Goal: Information Seeking & Learning: Learn about a topic

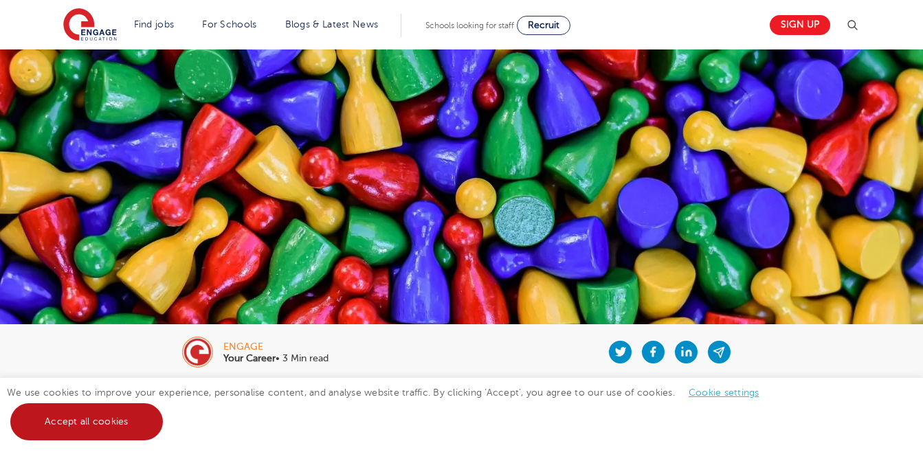
click at [108, 423] on link "Accept all cookies" at bounding box center [86, 422] width 153 height 37
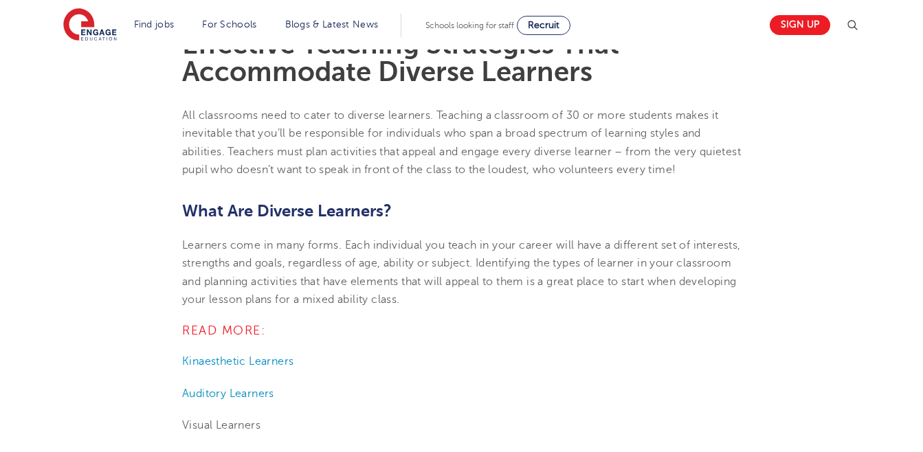
scroll to position [523, 0]
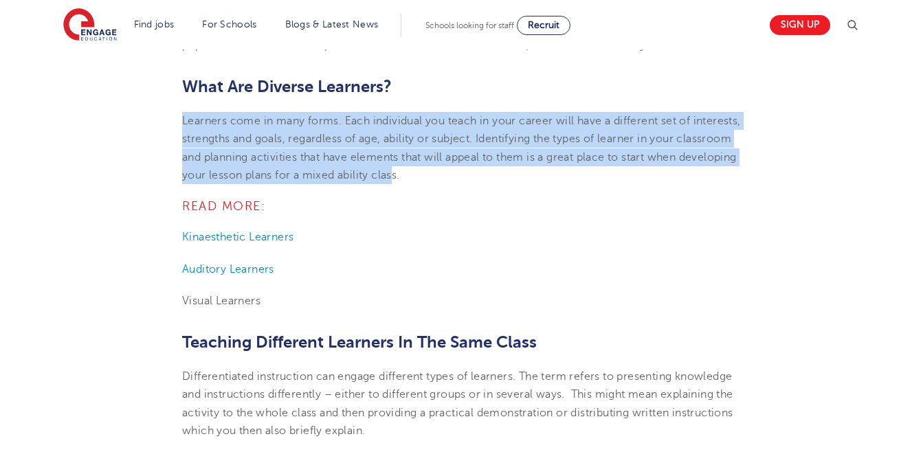
drag, startPoint x: 490, startPoint y: 177, endPoint x: 180, endPoint y: 123, distance: 314.7
copy span "Learners come in many forms. Each individual you teach in your career will have…"
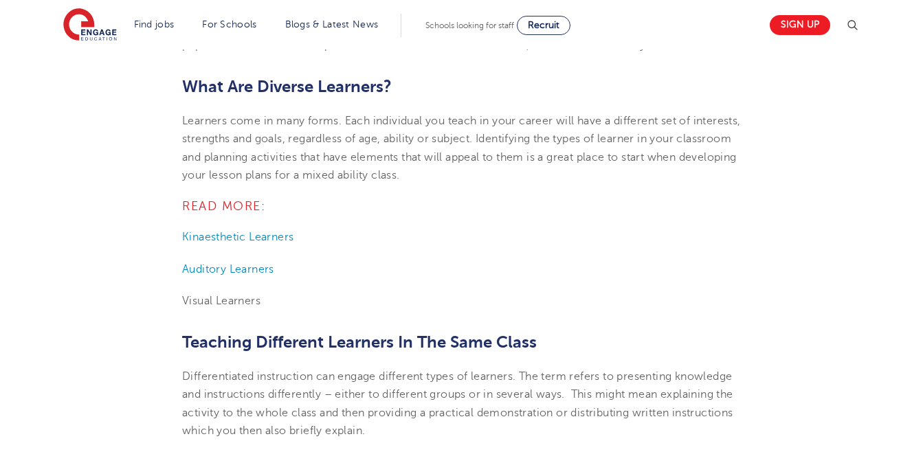
click at [395, 335] on span "Teaching Different Learners In The Same Class" at bounding box center [359, 342] width 355 height 19
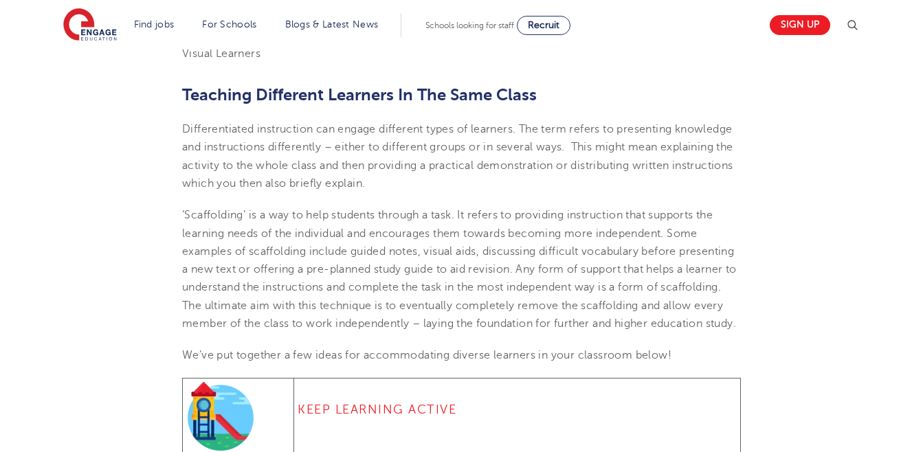
scroll to position [798, 0]
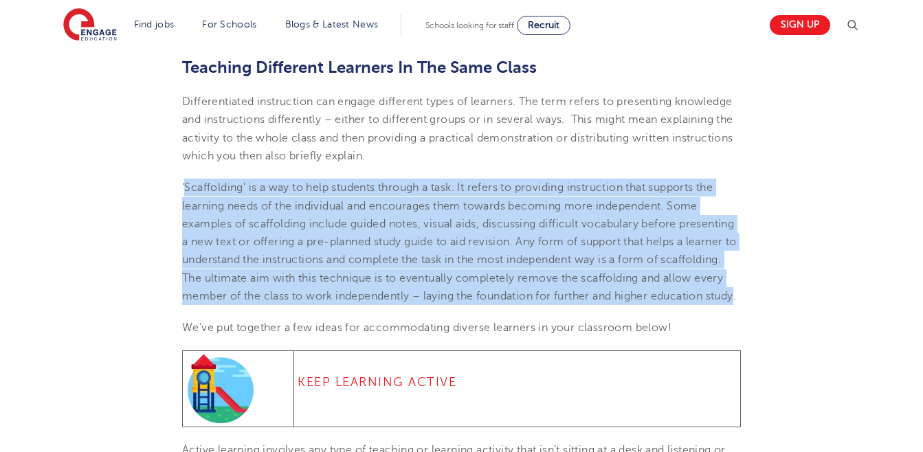
drag, startPoint x: 184, startPoint y: 188, endPoint x: 366, endPoint y: 311, distance: 218.9
click at [366, 303] on span "‘Scaffolding’ is a way to help students through a task. It refers to providing …" at bounding box center [459, 242] width 555 height 121
copy span "Scaffolding’ is a way to help students through a task. It refers to providing i…"
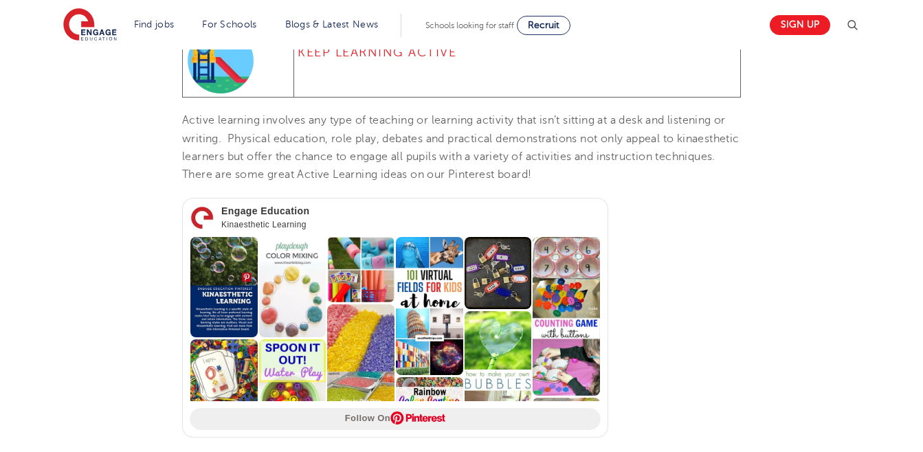
scroll to position [1155, 0]
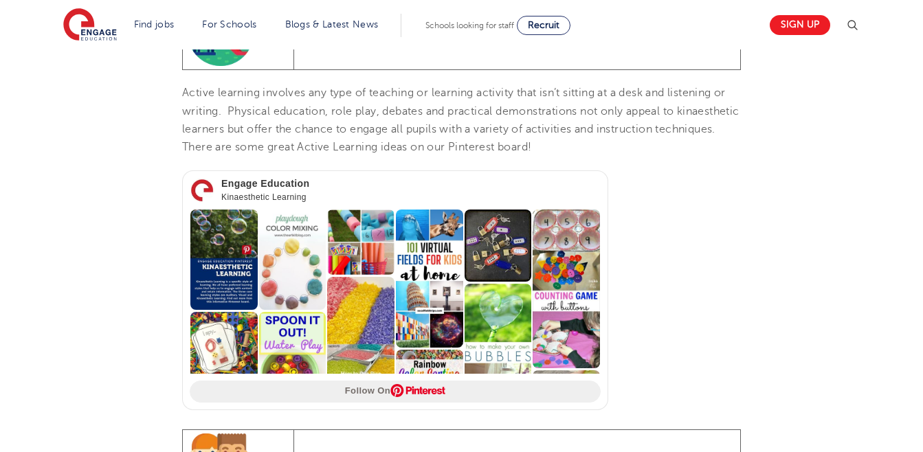
drag, startPoint x: 465, startPoint y: 325, endPoint x: 652, endPoint y: 369, distance: 192.1
click at [652, 369] on p "Engage Education Kinaesthetic Learning Follow On" at bounding box center [461, 293] width 559 height 245
click at [230, 120] on p "Active learning involves any type of teaching or learning activity that isn’t s…" at bounding box center [461, 120] width 559 height 72
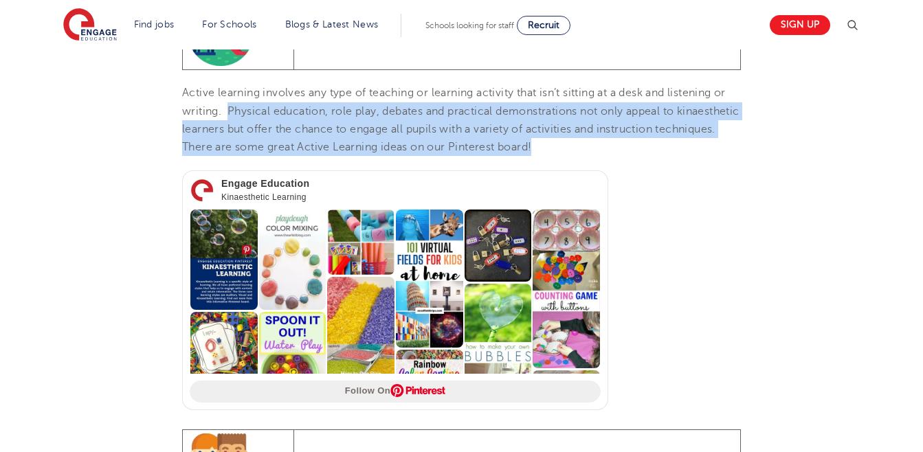
drag, startPoint x: 230, startPoint y: 126, endPoint x: 608, endPoint y: 178, distance: 381.1
click at [608, 178] on section "[DATE] Effective Teaching Strategies That Accommodate Diverse Learners All clas…" at bounding box center [462, 418] width 834 height 2389
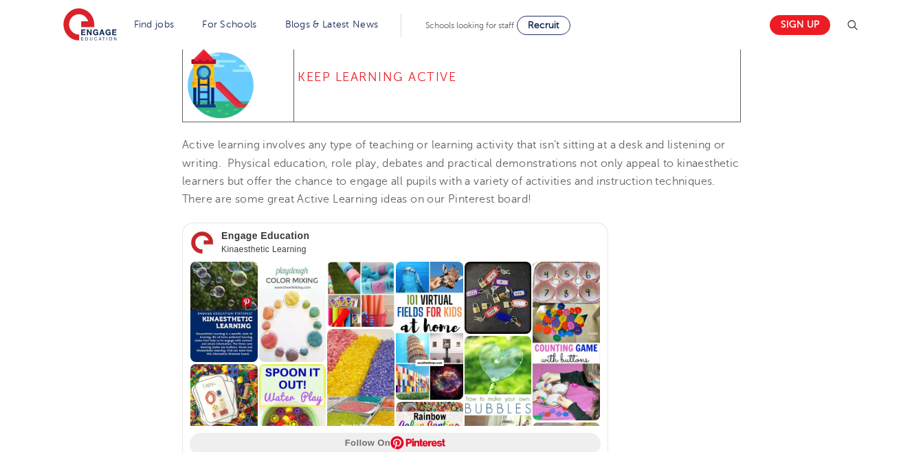
scroll to position [1100, 0]
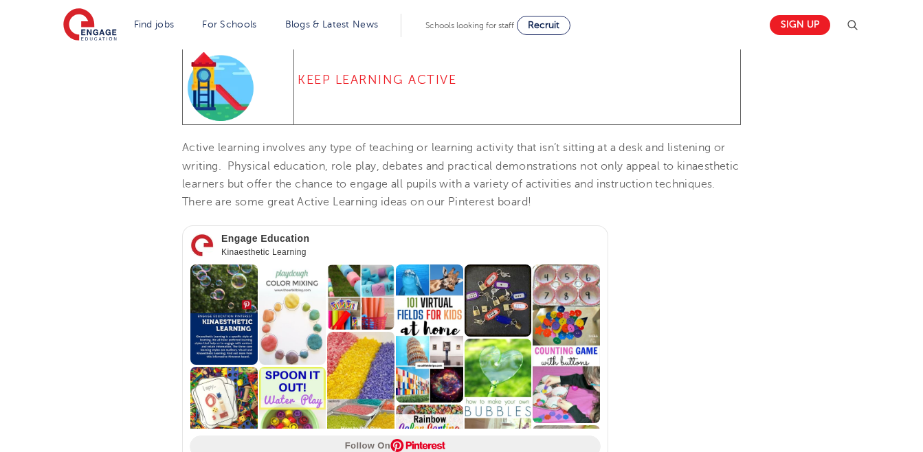
click at [450, 88] on h4 "Keep Learning Active" at bounding box center [517, 80] width 439 height 17
drag, startPoint x: 457, startPoint y: 98, endPoint x: 298, endPoint y: 94, distance: 158.2
click at [298, 88] on h4 "Keep Learning Active" at bounding box center [517, 80] width 439 height 17
copy h4 "Keep Learning Active"
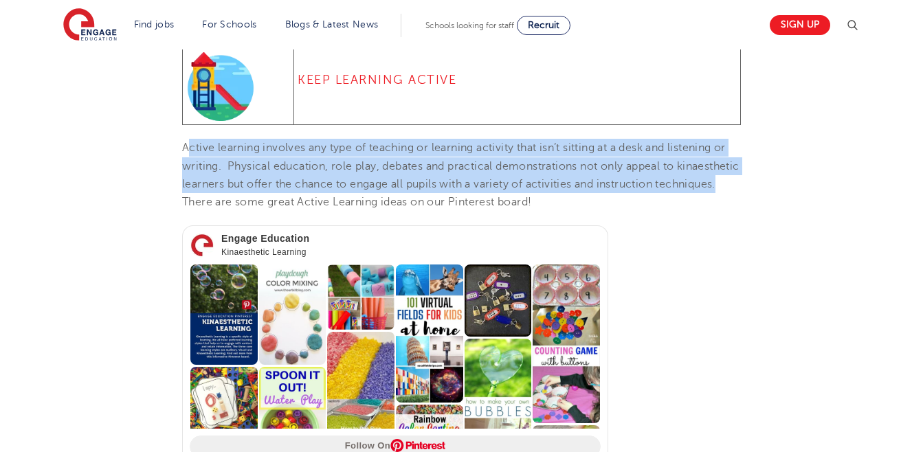
drag, startPoint x: 190, startPoint y: 169, endPoint x: 245, endPoint y: 218, distance: 73.0
click at [245, 208] on span "Active learning involves any type of teaching or learning activity that isn’t s…" at bounding box center [461, 175] width 558 height 67
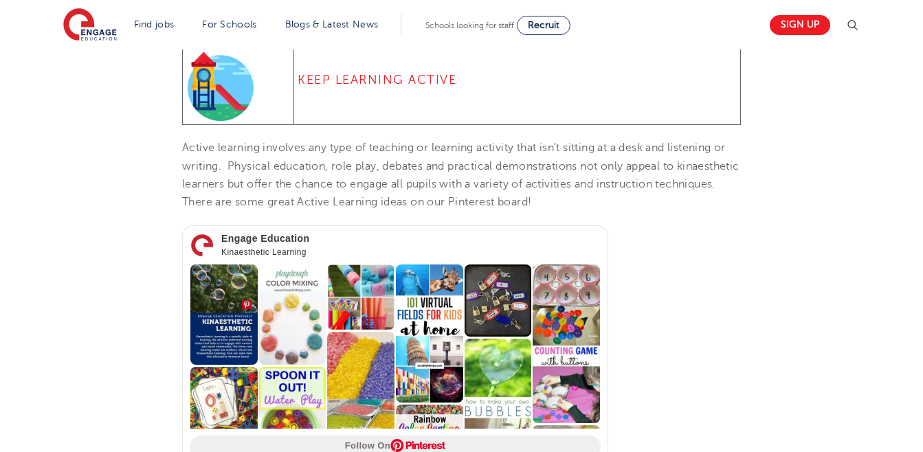
drag, startPoint x: 245, startPoint y: 218, endPoint x: 174, endPoint y: 162, distance: 90.1
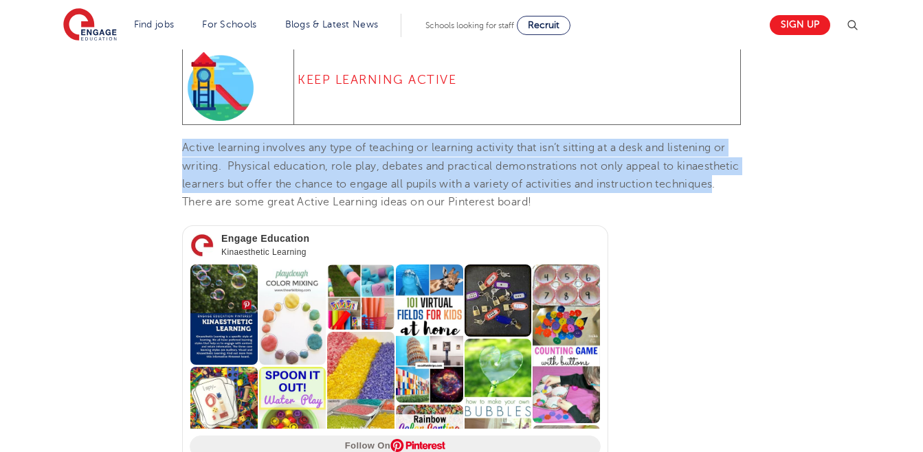
drag, startPoint x: 241, startPoint y: 219, endPoint x: 185, endPoint y: 170, distance: 74.1
click at [185, 170] on span "Active learning involves any type of teaching or learning activity that isn’t s…" at bounding box center [461, 175] width 558 height 67
copy span "Active learning involves any type of teaching or learning activity that isn’t s…"
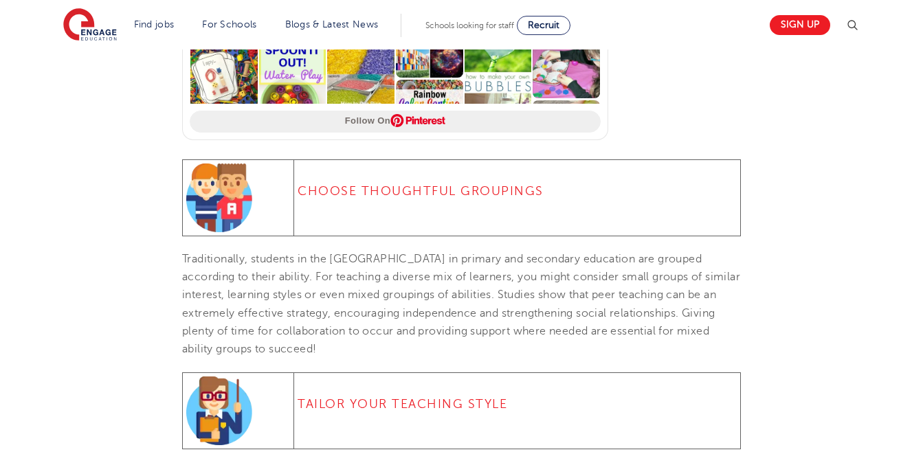
scroll to position [1430, 0]
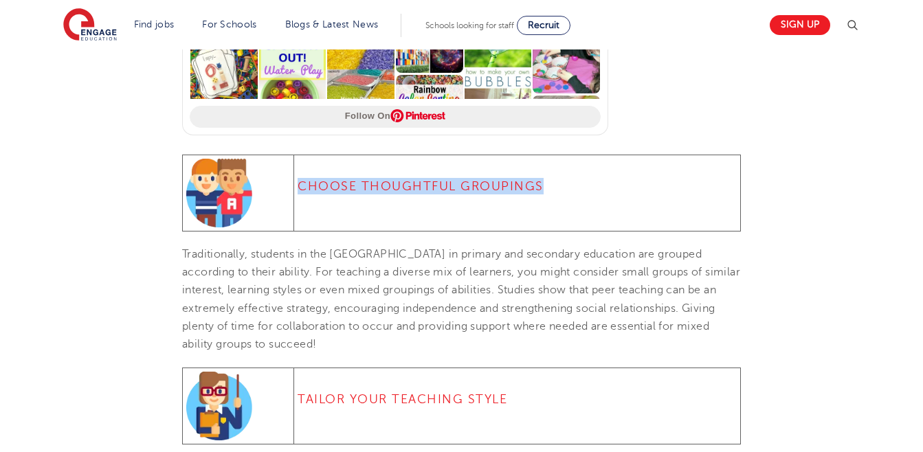
drag, startPoint x: 303, startPoint y: 204, endPoint x: 543, endPoint y: 204, distance: 240.7
click at [543, 195] on h4 "Choose Thoughtful Groupings" at bounding box center [517, 186] width 439 height 17
copy h4 "Choose Thoughtful Groupings"
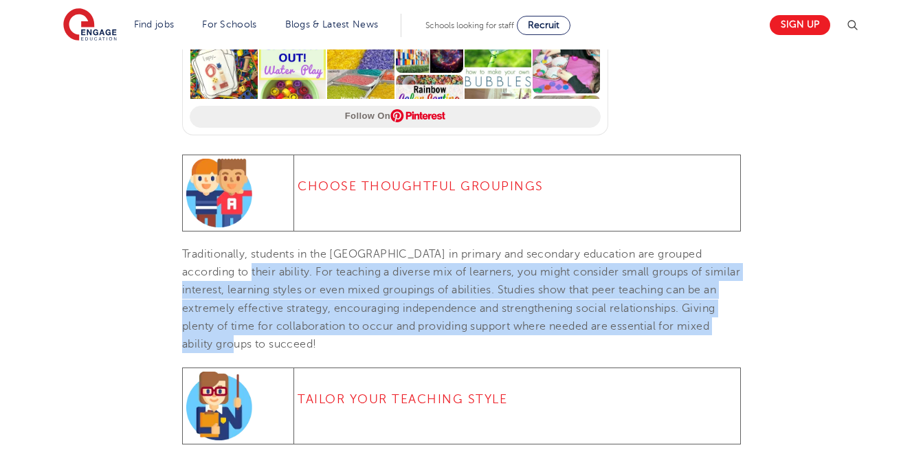
drag, startPoint x: 219, startPoint y: 294, endPoint x: 259, endPoint y: 357, distance: 74.2
click at [259, 354] on p "Traditionally, students in the [GEOGRAPHIC_DATA] in primary and secondary educa…" at bounding box center [461, 299] width 559 height 109
copy span "For teaching a diverse mix of learners, you might consider small groups of simi…"
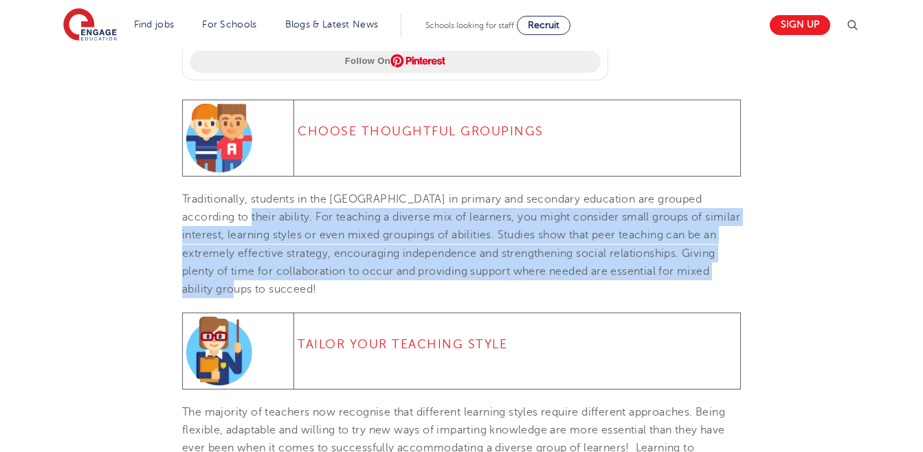
scroll to position [1513, 0]
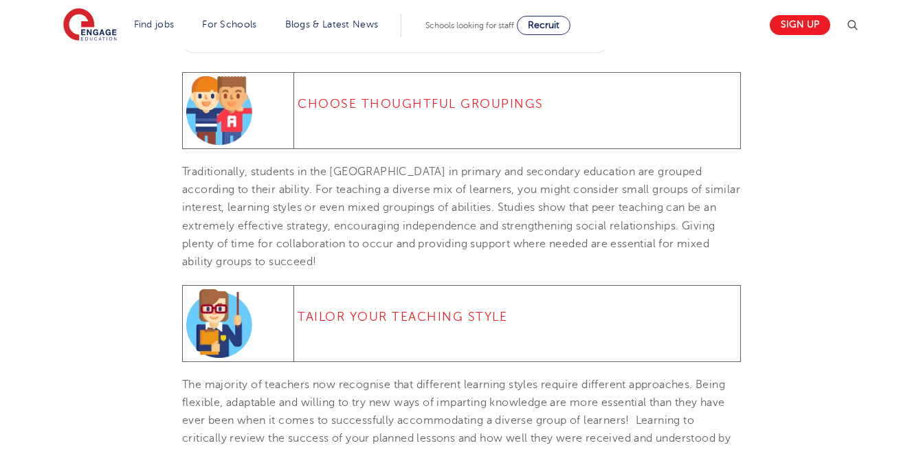
click at [506, 341] on td "Tailor Your Teaching Style" at bounding box center [517, 323] width 447 height 76
drag, startPoint x: 505, startPoint y: 338, endPoint x: 299, endPoint y: 336, distance: 206.3
click at [299, 325] on h4 "Tailor Your Teaching Style" at bounding box center [517, 317] width 439 height 17
copy h4 "Tailor Your Teaching Style"
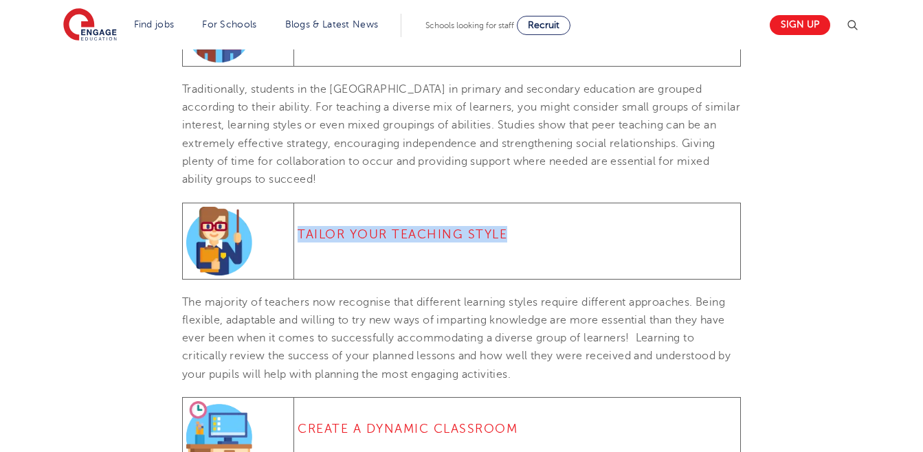
scroll to position [1623, 0]
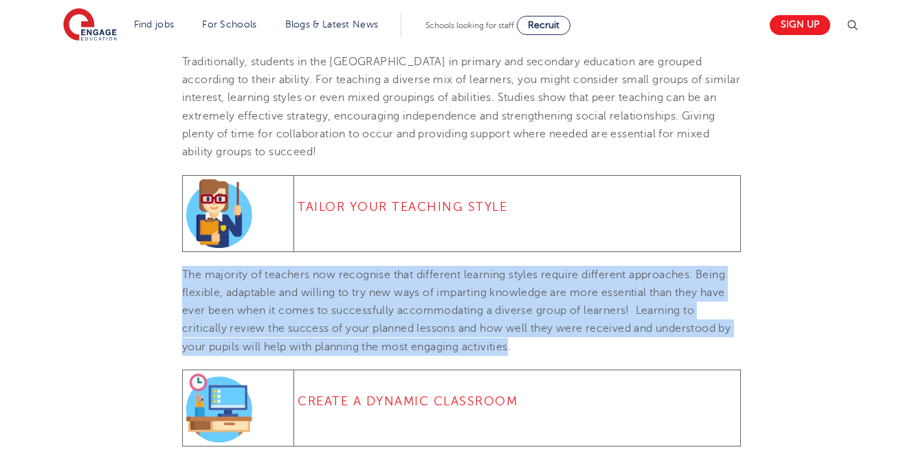
drag, startPoint x: 514, startPoint y: 362, endPoint x: 181, endPoint y: 296, distance: 339.3
copy span "The majority of teachers now recognise that different learning styles require d…"
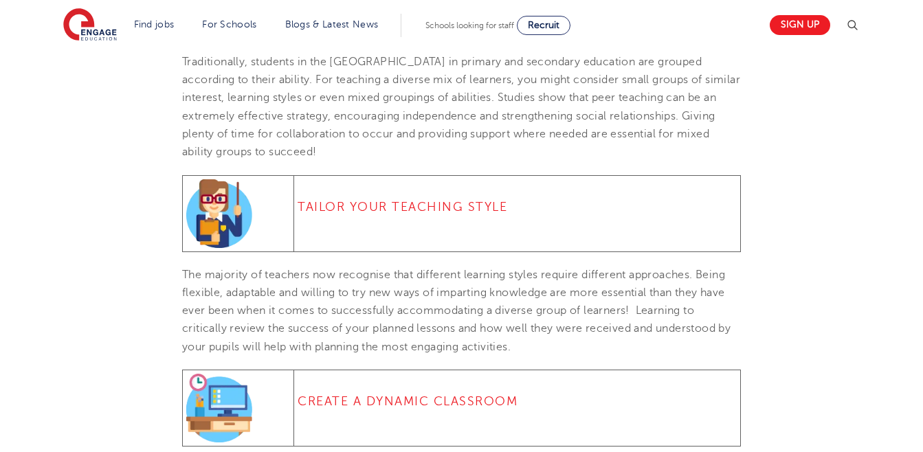
click at [503, 391] on td "Create A Dynamic Classroom" at bounding box center [517, 408] width 447 height 76
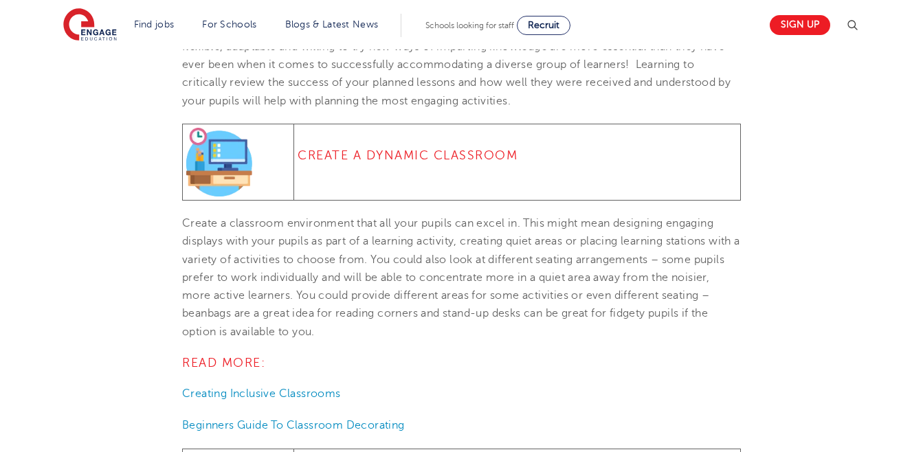
scroll to position [1870, 0]
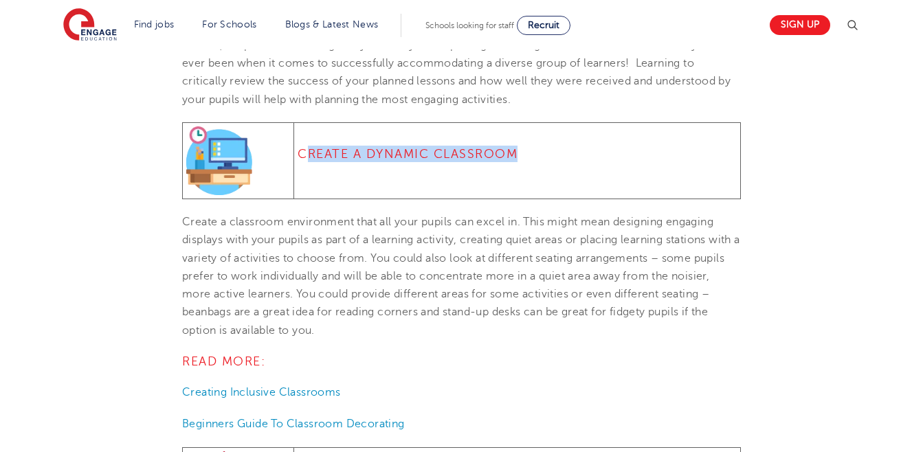
drag, startPoint x: 304, startPoint y: 165, endPoint x: 531, endPoint y: 173, distance: 227.0
click at [531, 162] on h4 "Create A Dynamic Classroom" at bounding box center [517, 154] width 439 height 17
click at [300, 162] on h4 "Create A Dynamic Classroom" at bounding box center [517, 154] width 439 height 17
drag, startPoint x: 300, startPoint y: 174, endPoint x: 516, endPoint y: 183, distance: 216.1
click at [516, 183] on td "Create A Dynamic Classroom" at bounding box center [517, 160] width 447 height 76
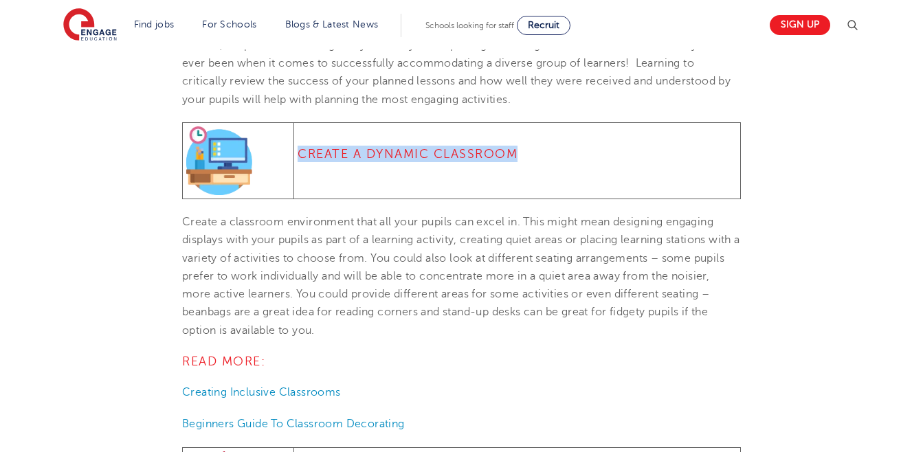
click at [516, 183] on td "Create A Dynamic Classroom" at bounding box center [517, 160] width 447 height 76
drag, startPoint x: 516, startPoint y: 173, endPoint x: 252, endPoint y: 180, distance: 264.1
click at [252, 180] on tr "Create A Dynamic Classroom" at bounding box center [462, 160] width 558 height 76
copy tr "Create A Dynamic Classroom"
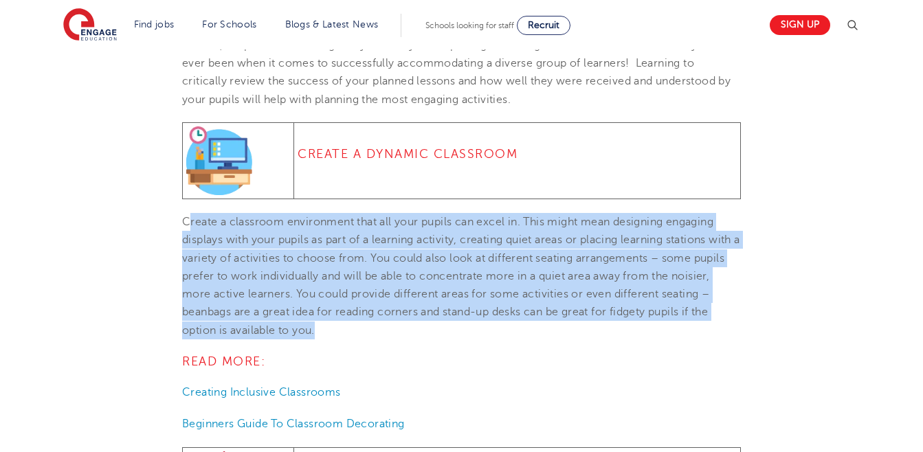
drag, startPoint x: 192, startPoint y: 239, endPoint x: 326, endPoint y: 346, distance: 171.3
click at [326, 340] on p "Create a classroom environment that all your pupils can excel in. This might me…" at bounding box center [461, 276] width 559 height 127
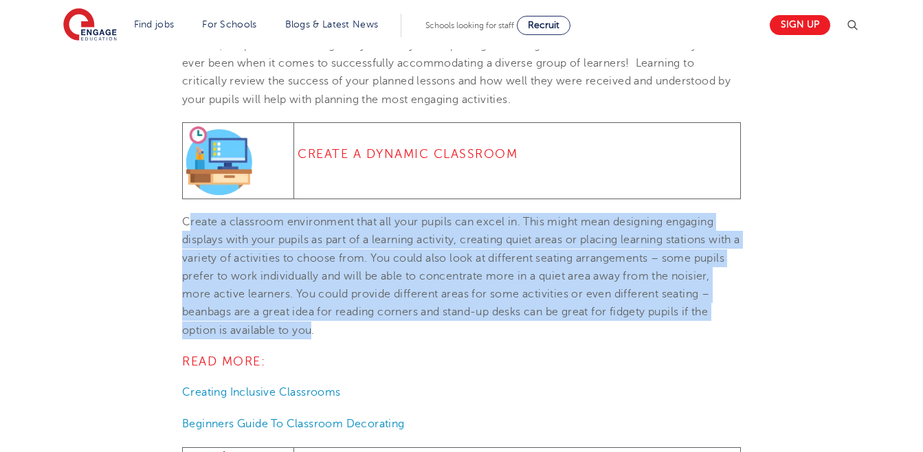
drag, startPoint x: 313, startPoint y: 345, endPoint x: 188, endPoint y: 241, distance: 163.0
click at [188, 241] on span "Create a classroom environment that all your pupils can excel in. This might me…" at bounding box center [461, 276] width 558 height 121
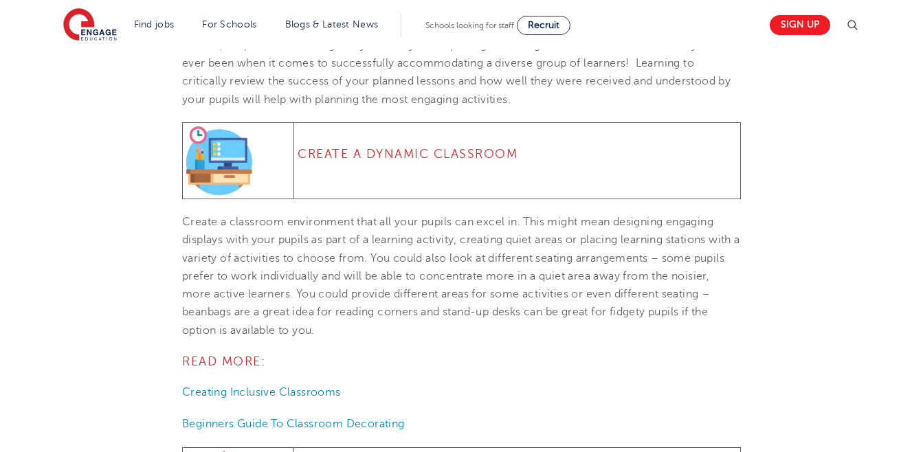
click at [452, 402] on p "Creating Inclusive Classrooms" at bounding box center [461, 393] width 559 height 18
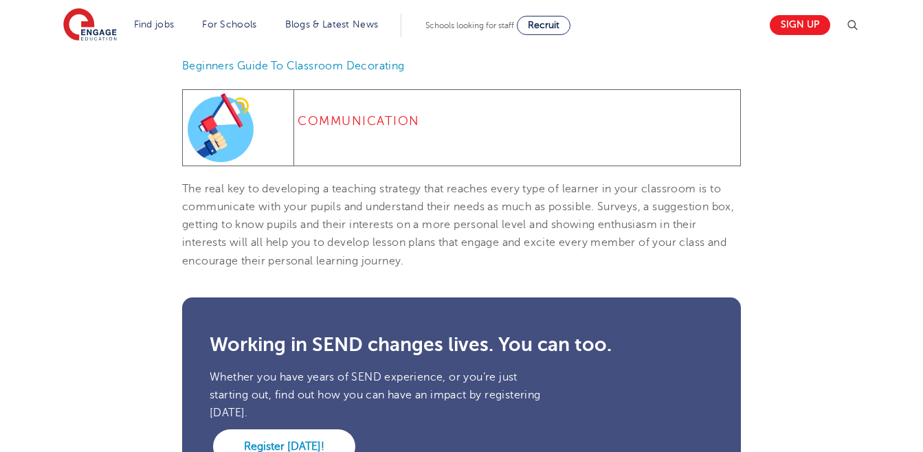
scroll to position [2200, 0]
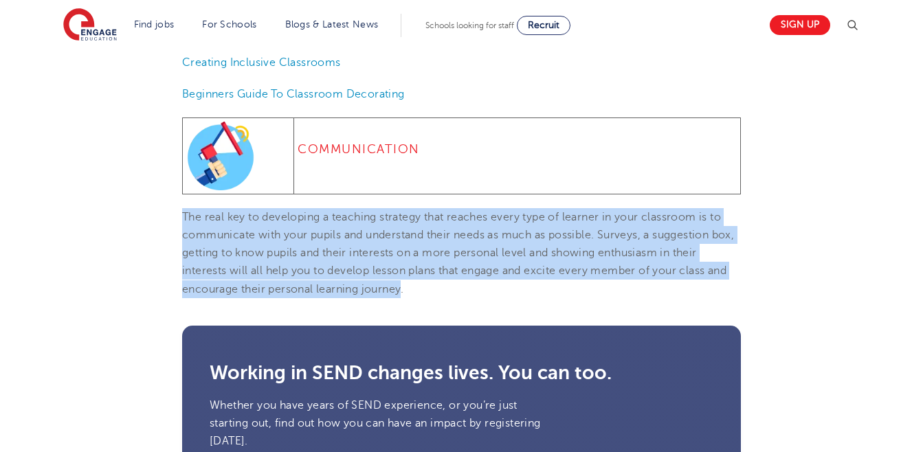
drag, startPoint x: 403, startPoint y: 310, endPoint x: 176, endPoint y: 230, distance: 240.7
